Goal: Communication & Community: Participate in discussion

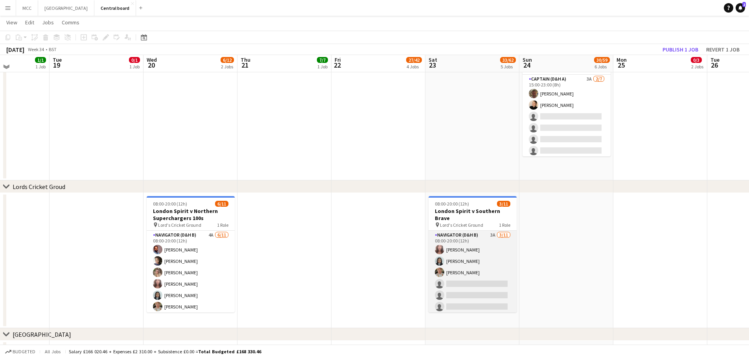
scroll to position [690, 0]
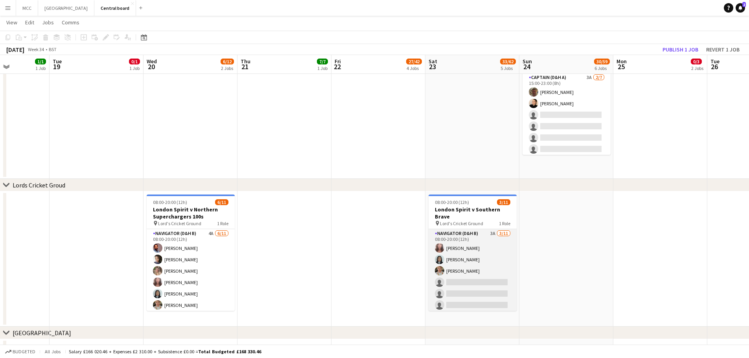
click at [475, 276] on app-card-role "Navigator (D&H B) 3A 3/11 08:00-20:00 (12h) Sophia Kaytaz Amanda Ogandu David R…" at bounding box center [473, 299] width 88 height 141
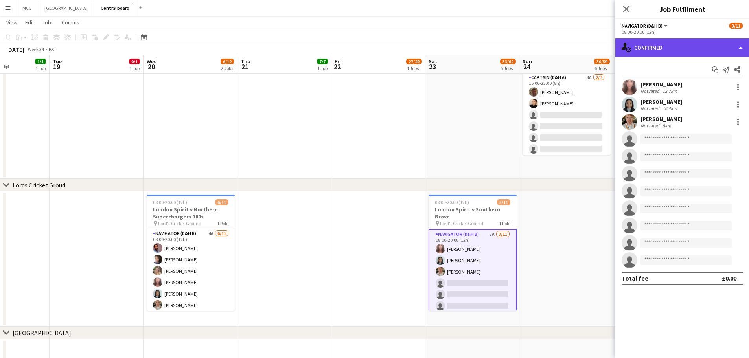
click at [741, 57] on div "single-neutral-actions-check-2 Confirmed" at bounding box center [683, 47] width 134 height 19
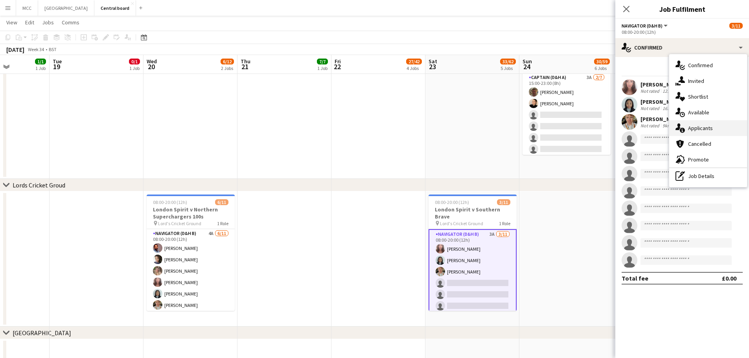
click at [709, 130] on div "single-neutral-actions-information Applicants" at bounding box center [708, 128] width 78 height 16
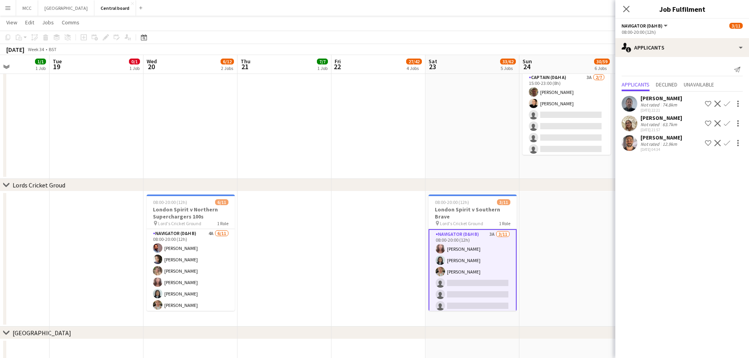
click at [521, 293] on app-date-cell at bounding box center [567, 259] width 94 height 135
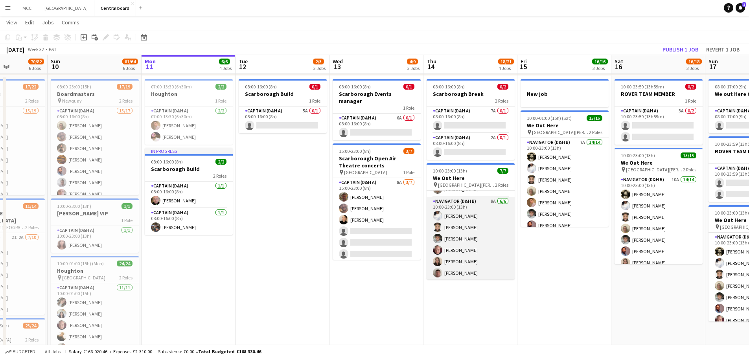
scroll to position [0, 0]
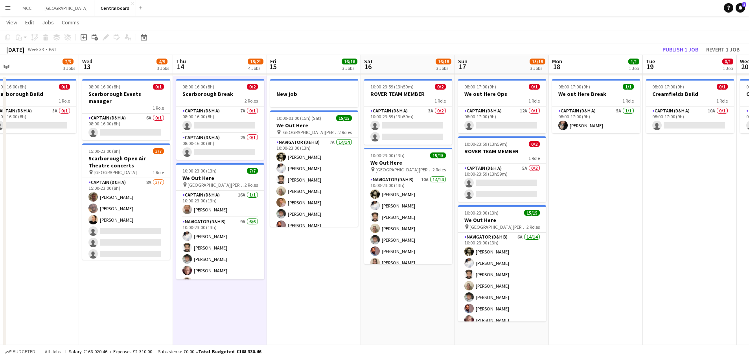
scroll to position [0, 299]
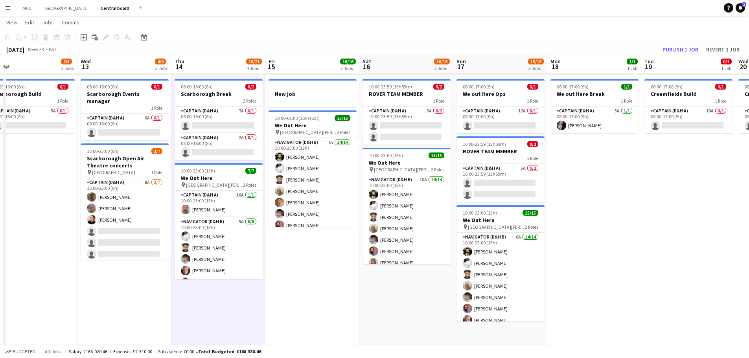
click at [4, 9] on button "Menu" at bounding box center [8, 8] width 16 height 16
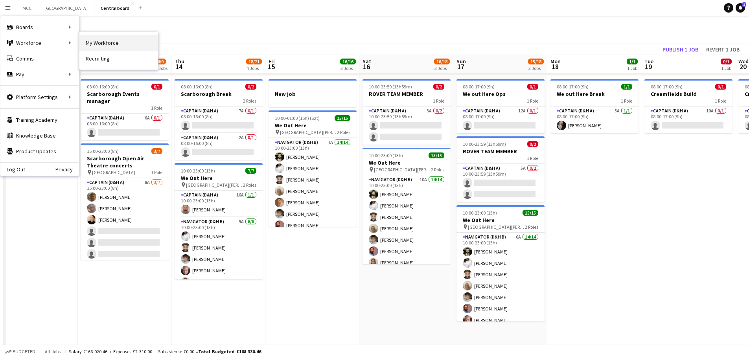
click at [108, 44] on link "My Workforce" at bounding box center [118, 43] width 79 height 16
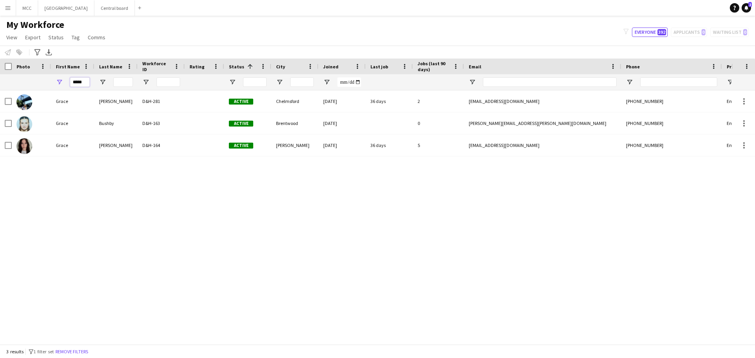
drag, startPoint x: 86, startPoint y: 82, endPoint x: 62, endPoint y: 82, distance: 23.6
click at [62, 82] on div "*****" at bounding box center [72, 82] width 43 height 16
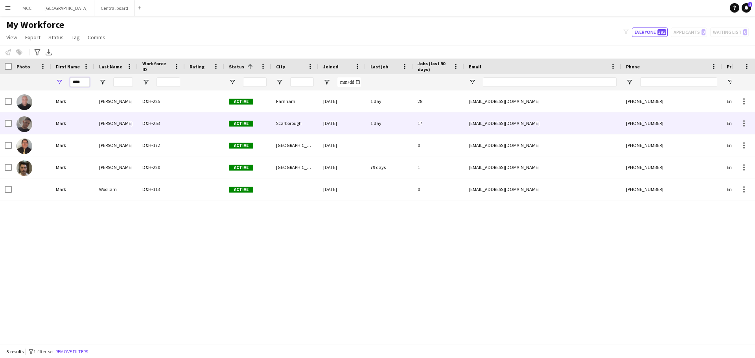
type input "****"
click at [123, 124] on div "Pickard" at bounding box center [115, 123] width 43 height 22
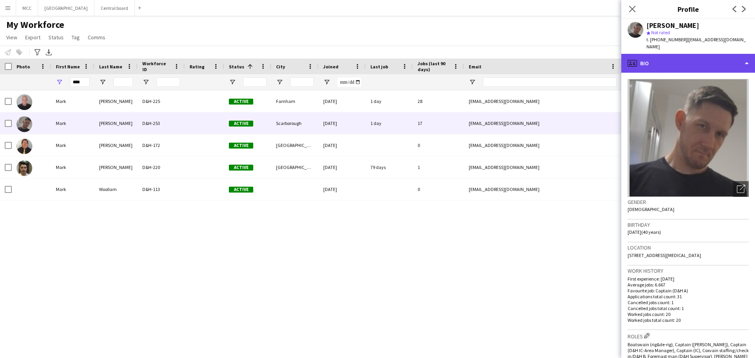
click at [745, 54] on div "profile Bio" at bounding box center [688, 63] width 134 height 19
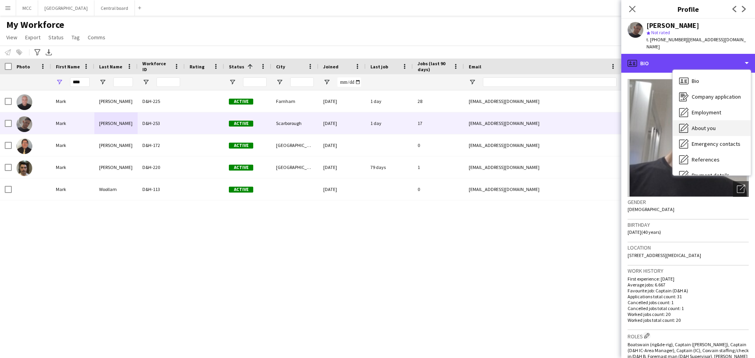
scroll to position [90, 0]
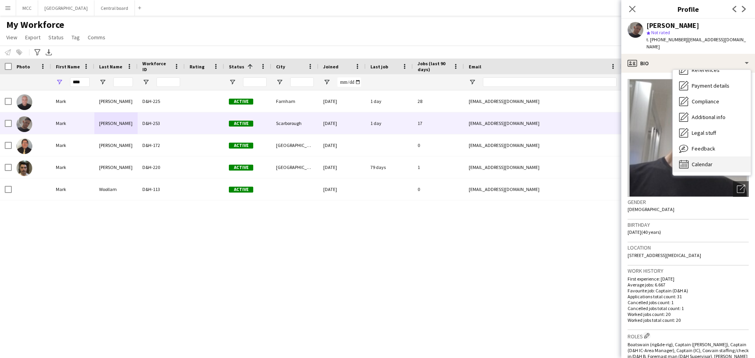
click at [712, 161] on span "Calendar" at bounding box center [702, 164] width 21 height 7
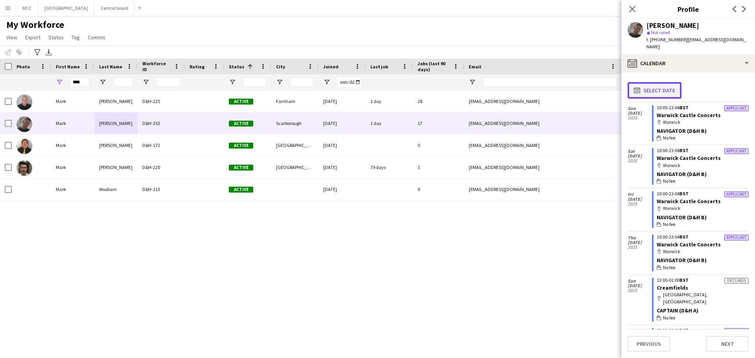
click at [641, 87] on button "calendar-full Select date" at bounding box center [655, 90] width 54 height 17
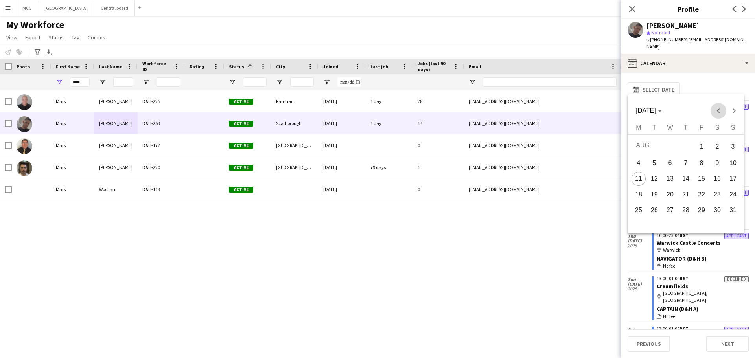
click at [718, 112] on span "Previous month" at bounding box center [719, 111] width 16 height 16
click at [661, 162] on span "1" at bounding box center [654, 161] width 14 height 14
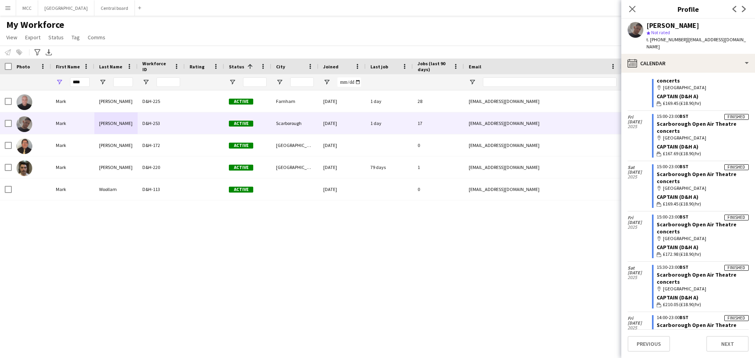
scroll to position [67, 0]
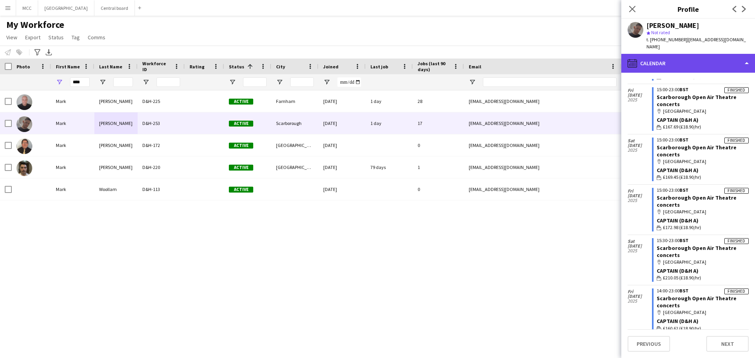
click at [633, 54] on div "calendar-full Calendar" at bounding box center [688, 63] width 134 height 19
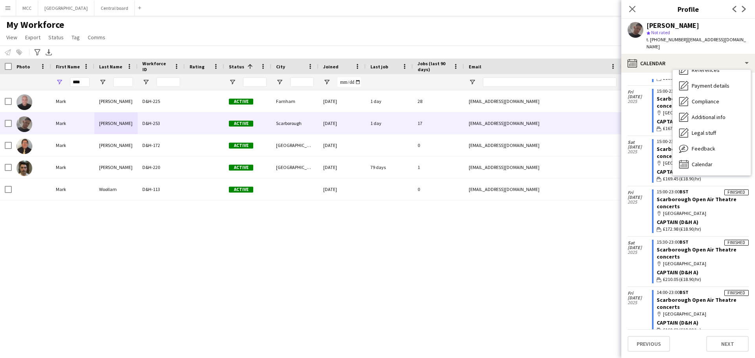
click at [704, 165] on div "Bio Bio Company application Company application Employment Employment About you…" at bounding box center [712, 122] width 78 height 105
click at [699, 157] on div "Calendar Calendar" at bounding box center [712, 165] width 78 height 16
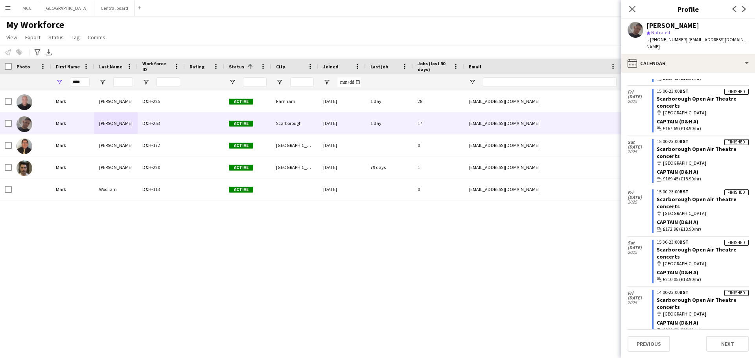
scroll to position [0, 0]
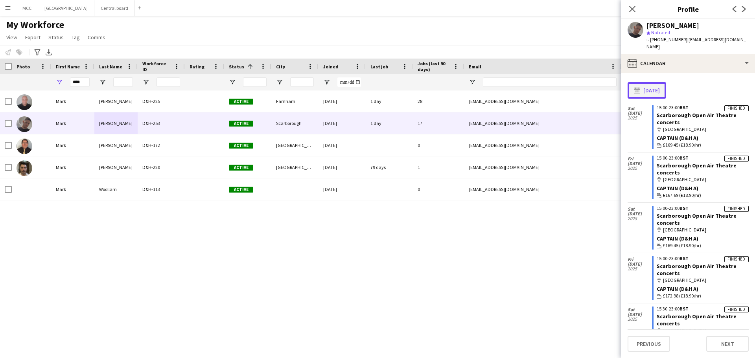
click at [657, 82] on button "calendar-full 01-07-2025" at bounding box center [647, 90] width 39 height 17
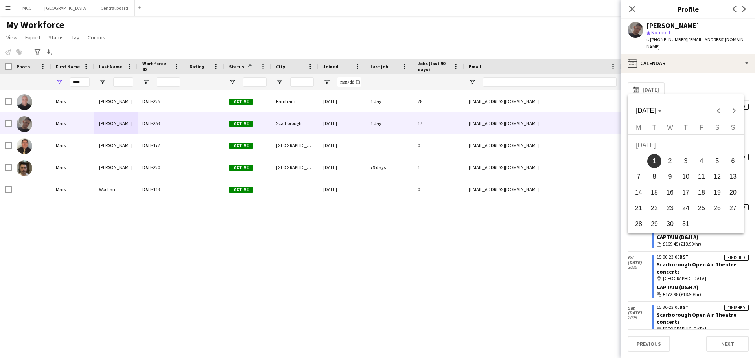
click at [692, 223] on span "31" at bounding box center [686, 224] width 14 height 14
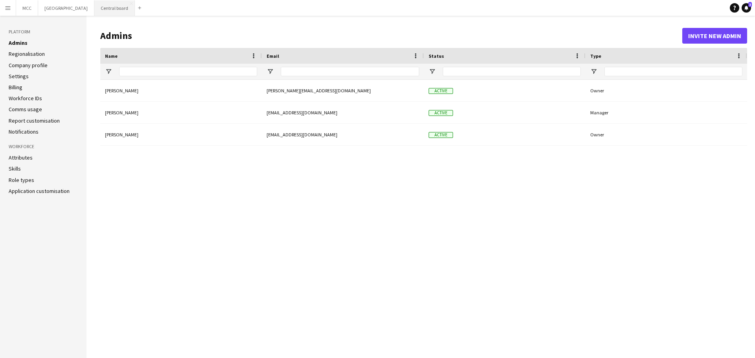
click at [116, 10] on button "Central board Close" at bounding box center [114, 7] width 41 height 15
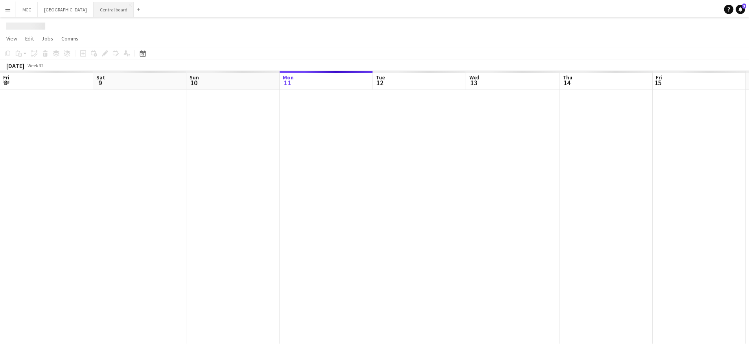
scroll to position [0, 188]
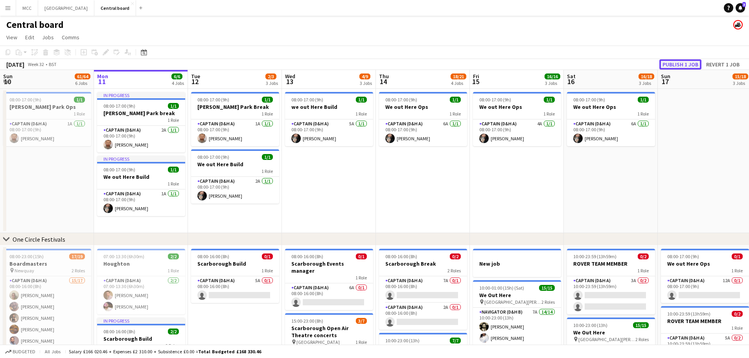
click at [682, 67] on button "Publish 1 job" at bounding box center [681, 64] width 42 height 10
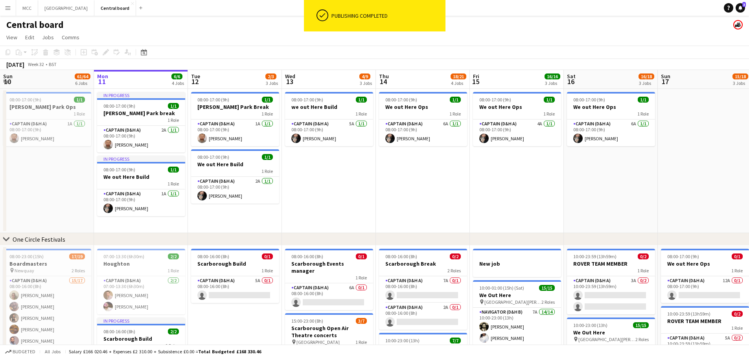
click at [10, 11] on button "Menu" at bounding box center [8, 8] width 16 height 16
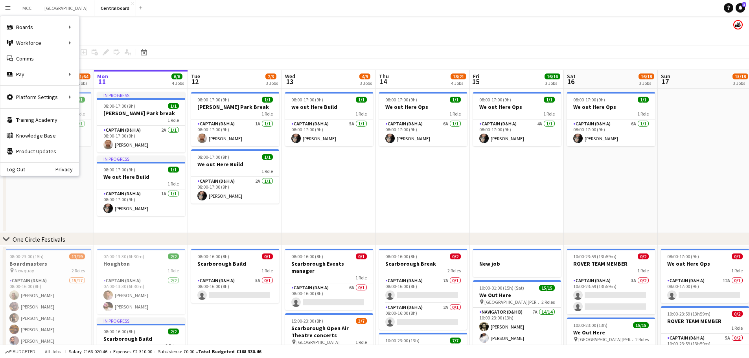
click at [328, 177] on app-date-cell "08:00-17:00 (9h) [DATE] out Here Build 1 Role Captain (D&H A) 5A [DATE] 08:00-1…" at bounding box center [329, 161] width 94 height 144
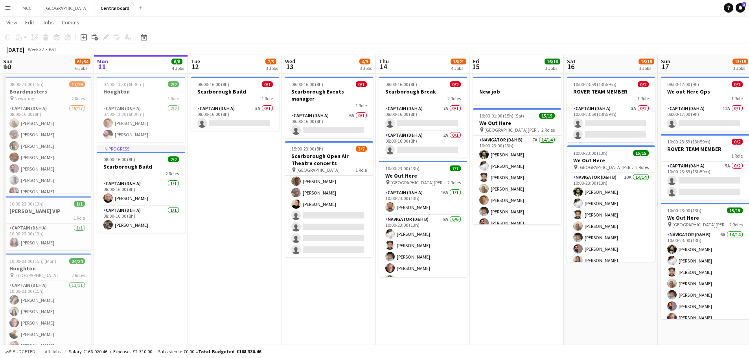
scroll to position [169, 0]
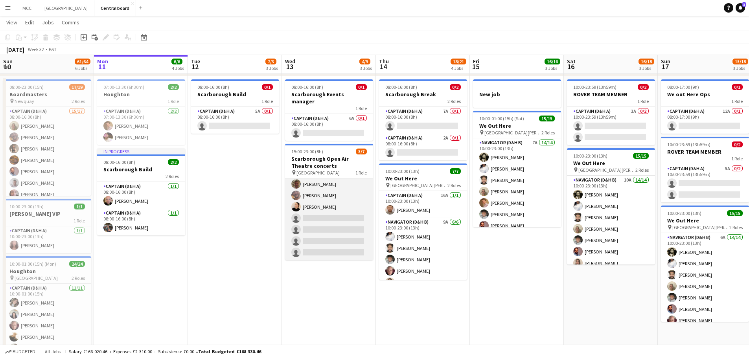
click at [345, 230] on app-card-role "Captain (D&H A) 8A [DATE] 15:00-23:00 (8h) [PERSON_NAME] [PERSON_NAME] [PERSON_…" at bounding box center [329, 212] width 88 height 95
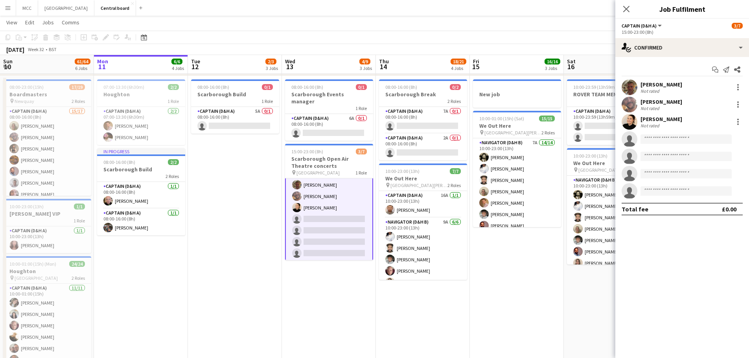
scroll to position [14, 0]
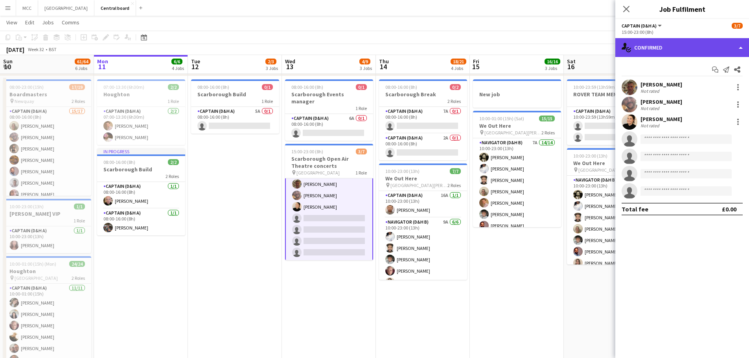
click at [710, 44] on div "single-neutral-actions-check-2 Confirmed" at bounding box center [683, 47] width 134 height 19
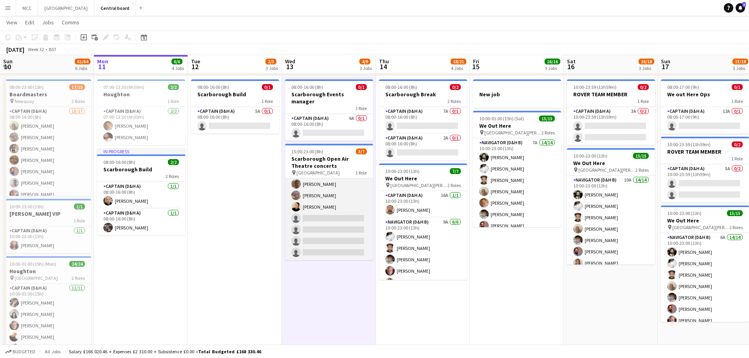
click at [346, 224] on app-card-role "Captain (D&H A) 8A [DATE] 15:00-23:00 (8h) [PERSON_NAME] [PERSON_NAME] [PERSON_…" at bounding box center [329, 212] width 88 height 95
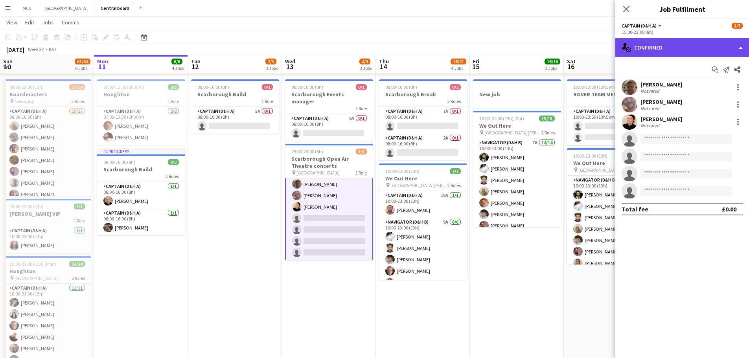
click at [740, 50] on div "single-neutral-actions-check-2 Confirmed" at bounding box center [683, 47] width 134 height 19
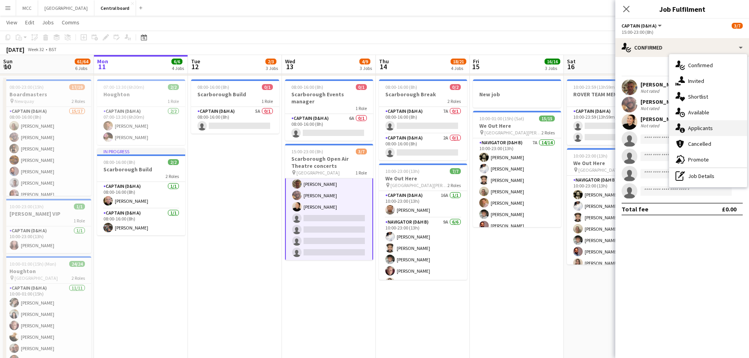
click at [719, 135] on div "single-neutral-actions-information Applicants" at bounding box center [708, 128] width 78 height 16
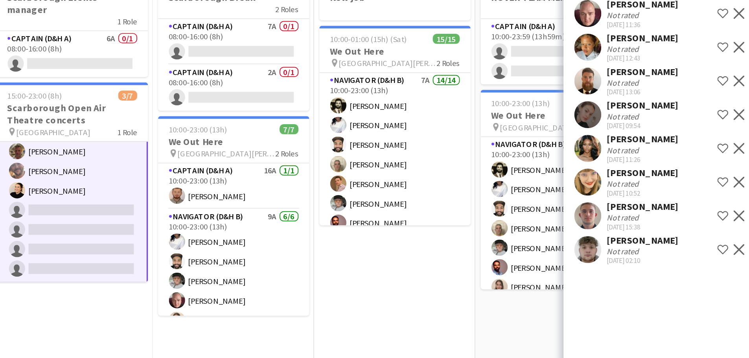
click at [662, 241] on div "Not rated" at bounding box center [662, 243] width 42 height 6
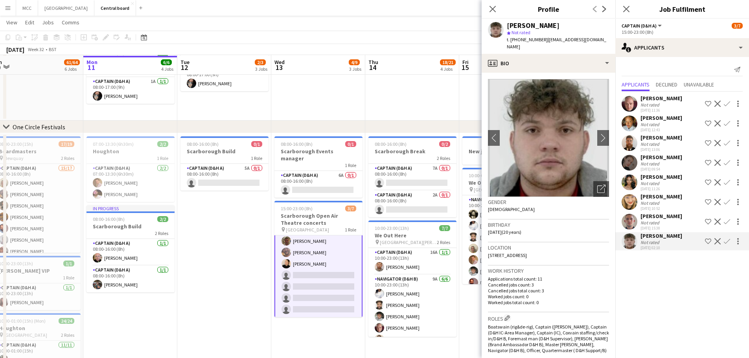
scroll to position [111, 0]
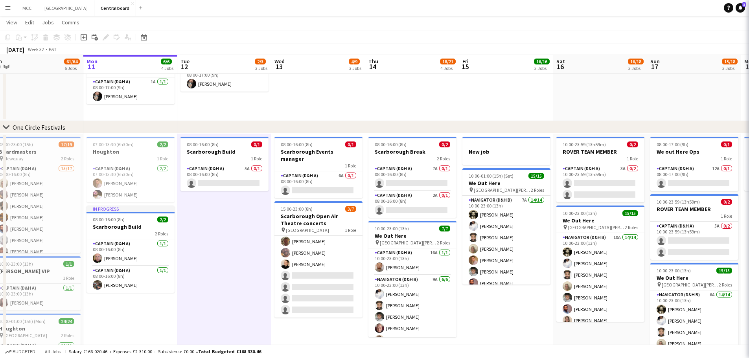
scroll to position [13, 0]
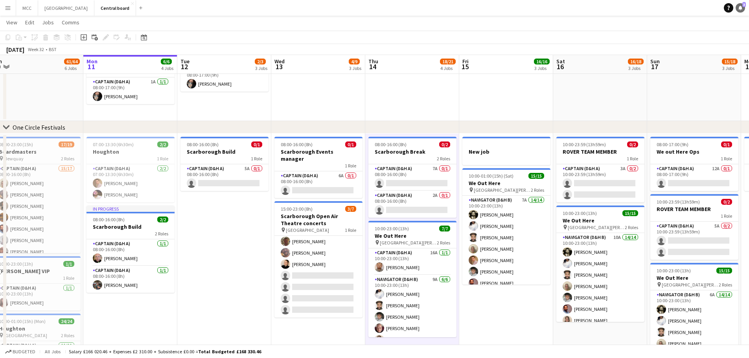
click at [739, 9] on icon "Notifications" at bounding box center [740, 8] width 5 height 5
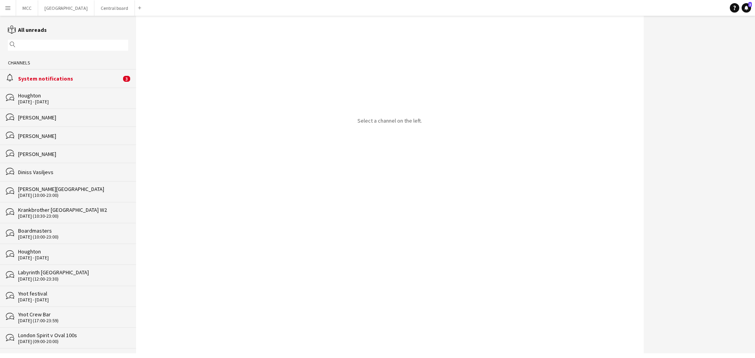
click at [57, 83] on div "alarm System notifications 3" at bounding box center [68, 78] width 136 height 18
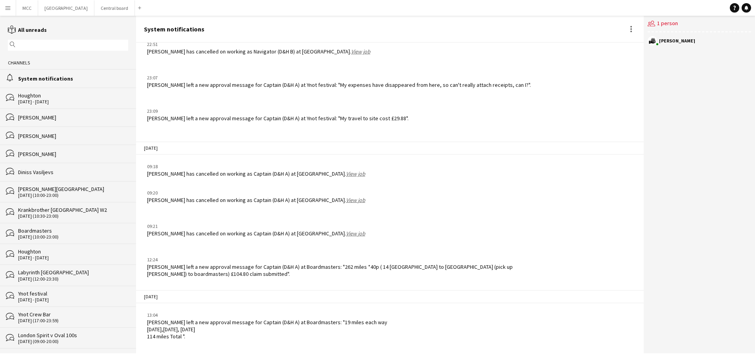
scroll to position [873, 0]
click at [50, 90] on div "bubbles Houghton [DATE] - [DATE]" at bounding box center [68, 98] width 136 height 21
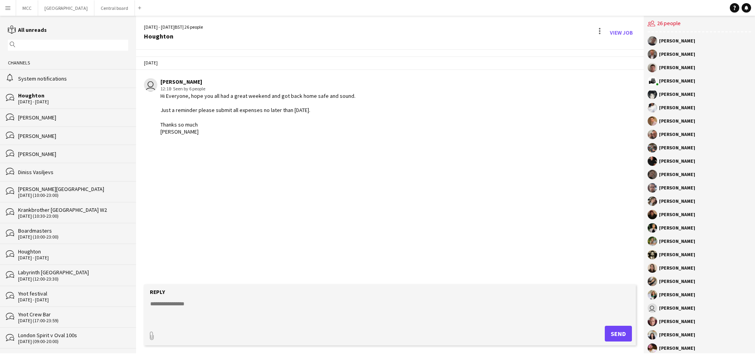
click at [57, 229] on div "Boardmasters" at bounding box center [73, 230] width 110 height 7
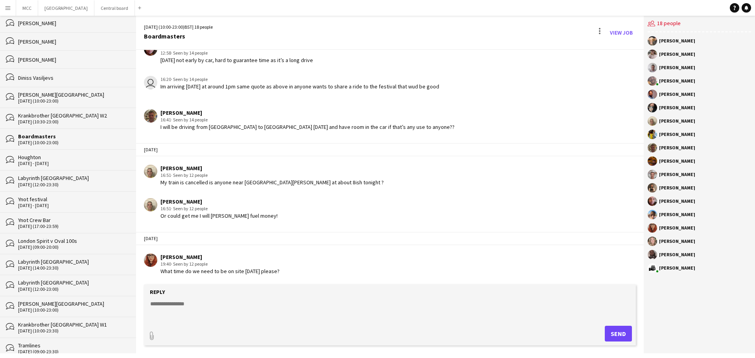
scroll to position [97, 0]
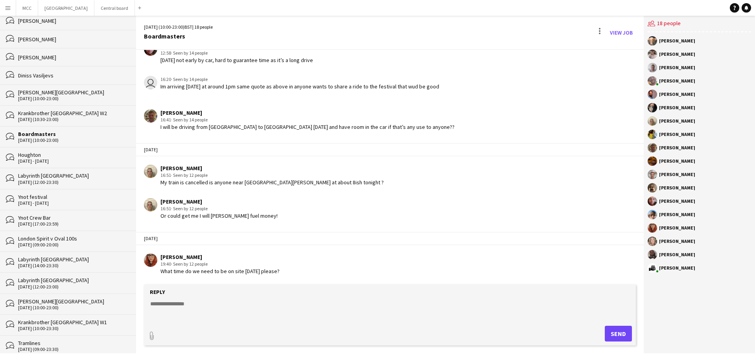
click at [59, 166] on div "bubbles Houghton [DATE] - [DATE]" at bounding box center [68, 157] width 136 height 21
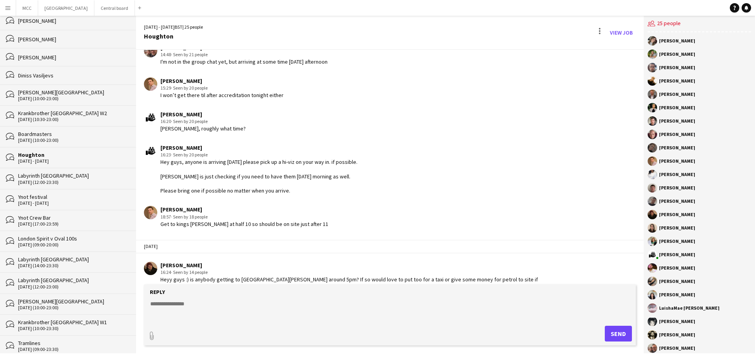
scroll to position [916, 0]
